Goal: Task Accomplishment & Management: Manage account settings

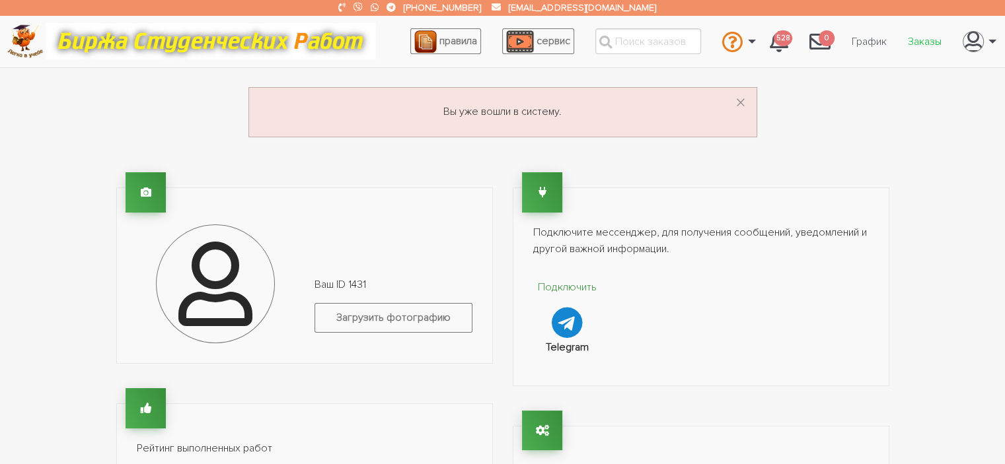
click at [923, 42] on link "Заказы" at bounding box center [924, 41] width 55 height 25
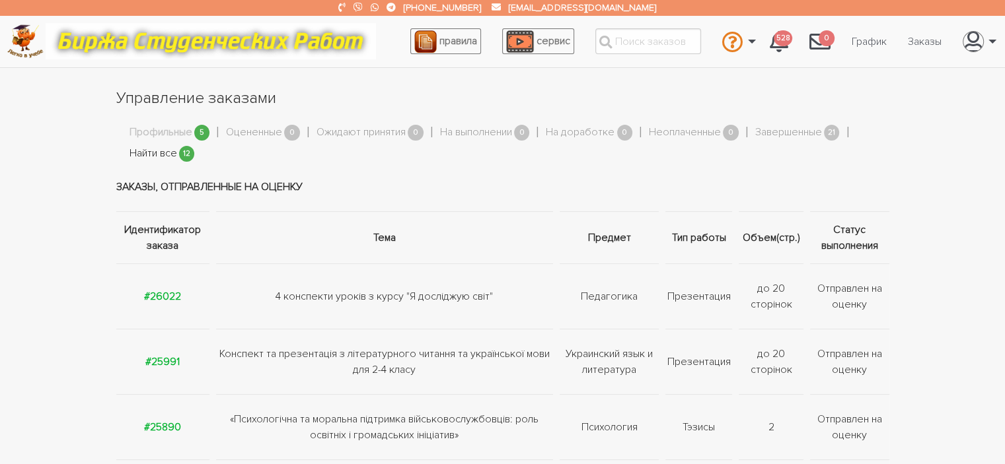
click at [169, 153] on link "Найти все" at bounding box center [153, 153] width 48 height 17
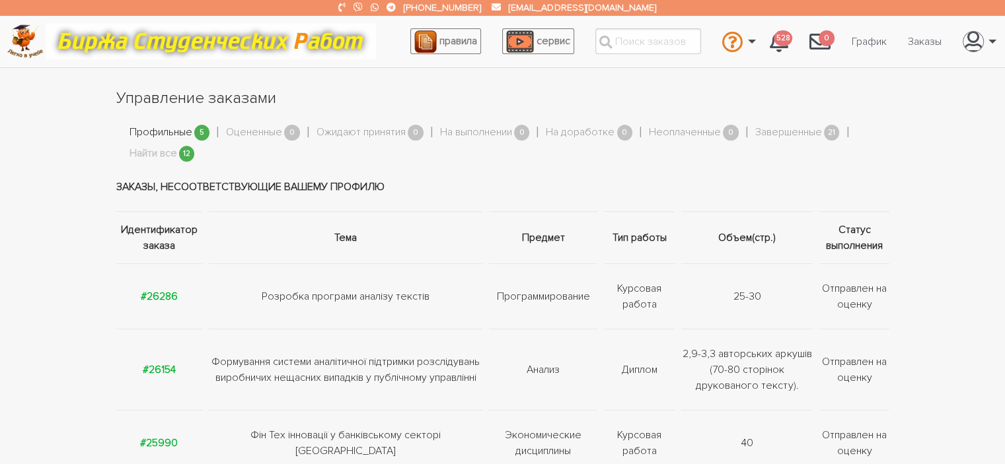
click at [167, 134] on link "Профильные" at bounding box center [160, 132] width 63 height 17
